Goal: Complete application form

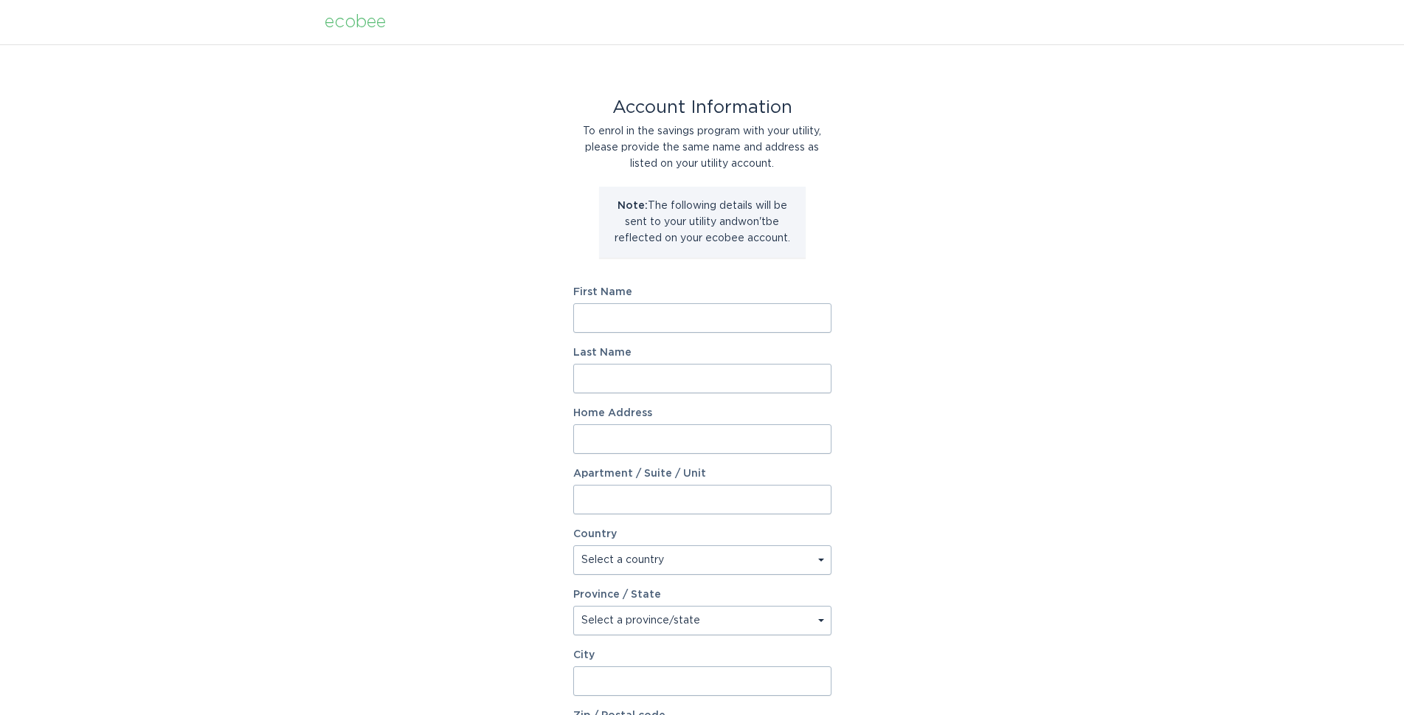
click at [625, 323] on input "First Name" at bounding box center [702, 318] width 258 height 30
type input "[PERSON_NAME]"
type input "[STREET_ADDRESS][PERSON_NAME]"
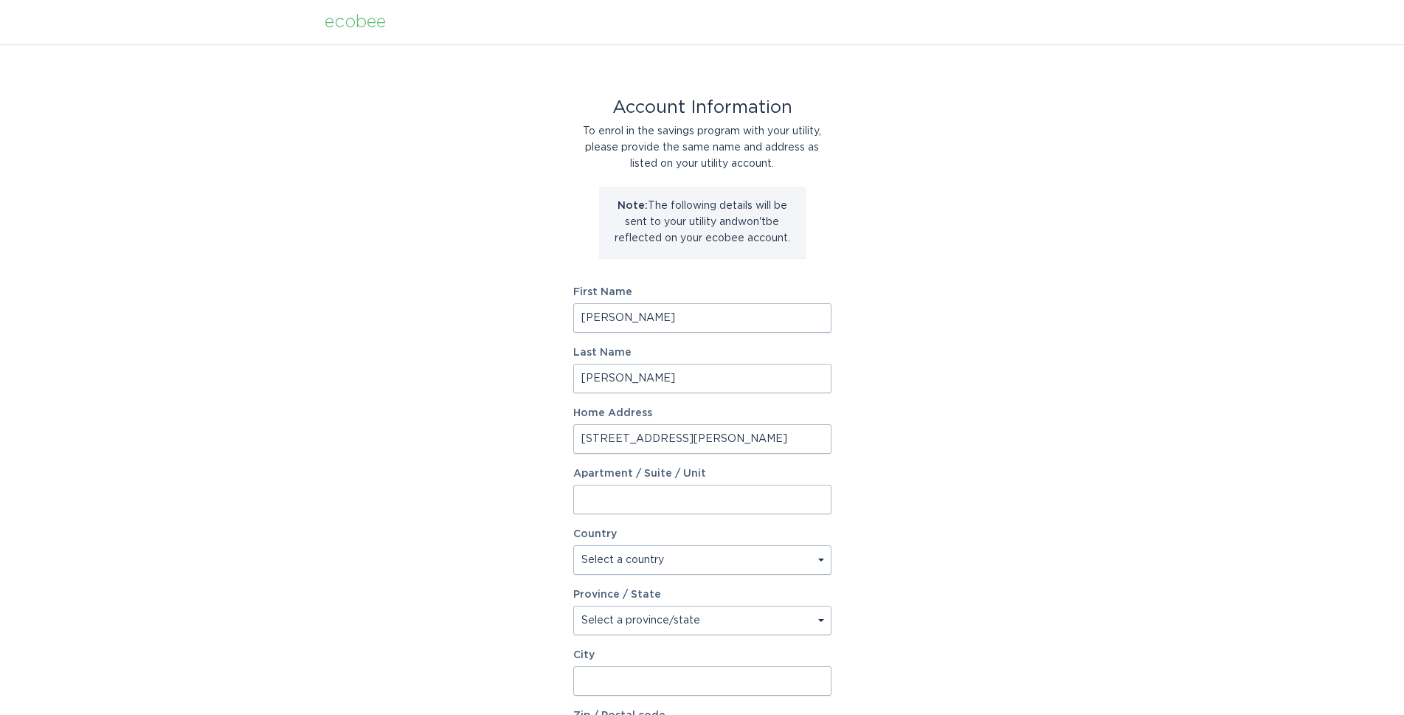
type input "Unit 7"
select select "CA"
type input "Brampton"
type input "L6P 4C1"
select select "ON"
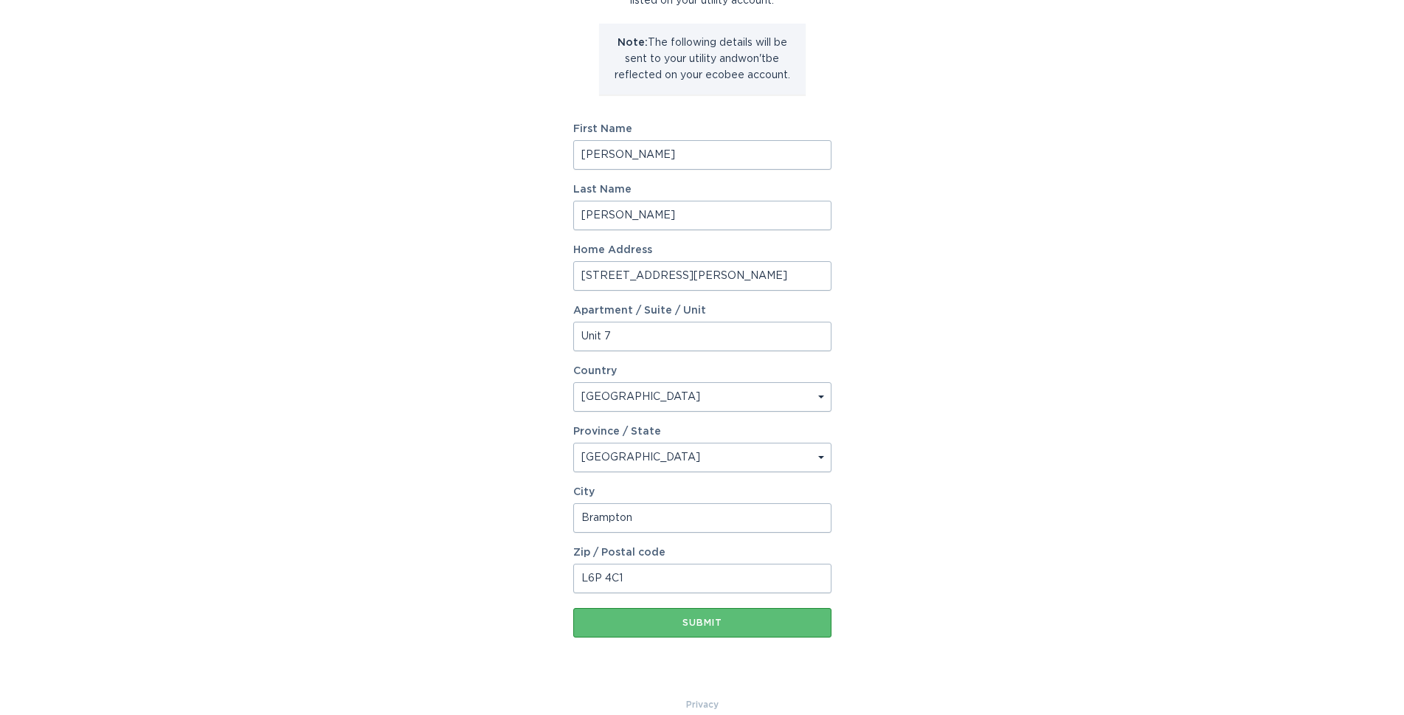
scroll to position [183, 0]
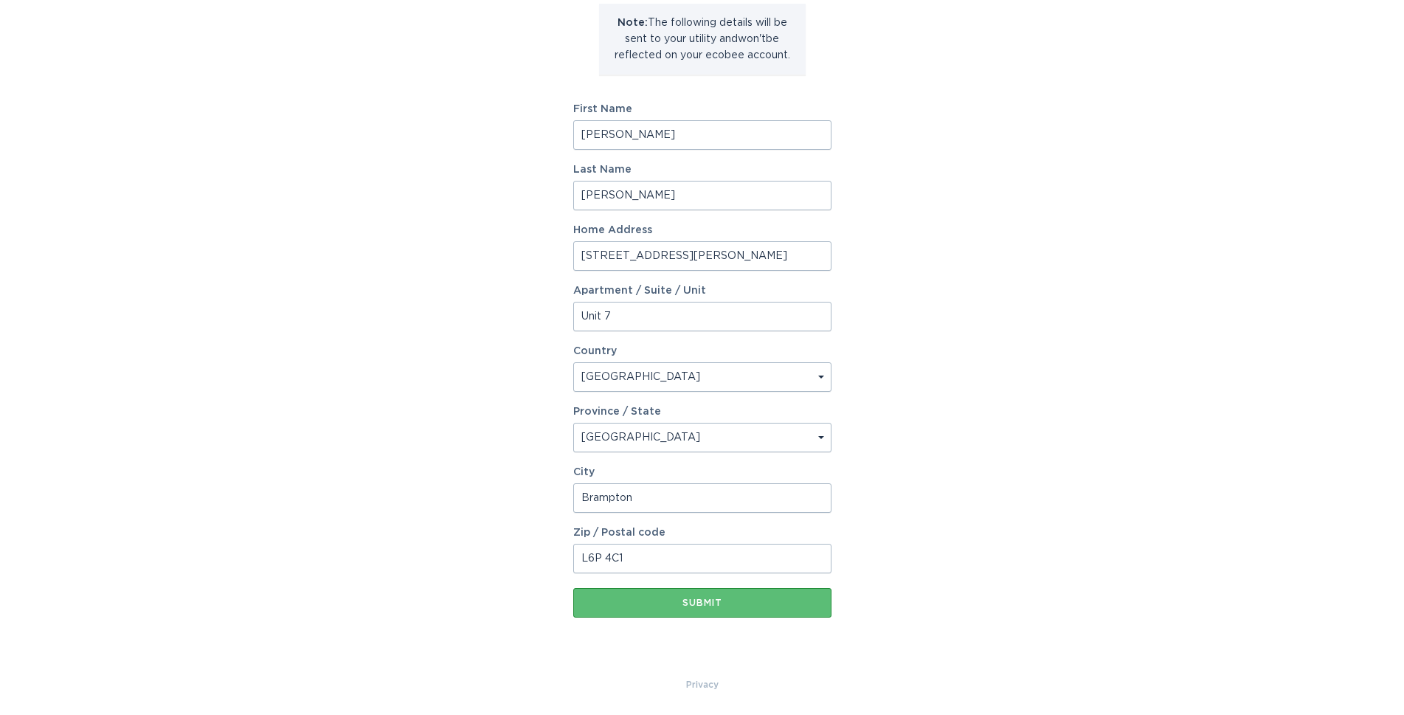
drag, startPoint x: 643, startPoint y: 317, endPoint x: 497, endPoint y: 305, distance: 146.6
click at [497, 305] on div "Account Information To enrol in the savings program with your utility, please p…" at bounding box center [702, 268] width 1404 height 815
click at [652, 606] on div "Submit" at bounding box center [702, 602] width 243 height 9
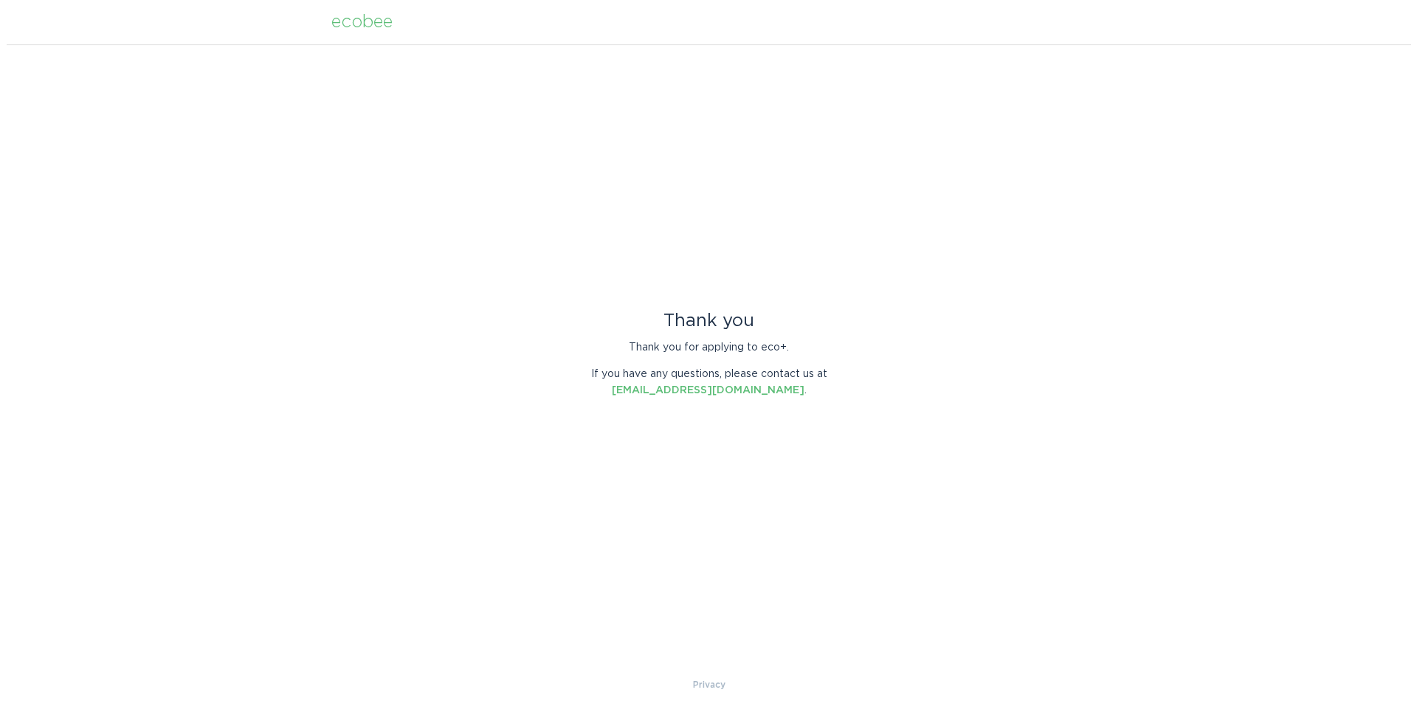
scroll to position [0, 0]
